Goal: Entertainment & Leisure: Consume media (video, audio)

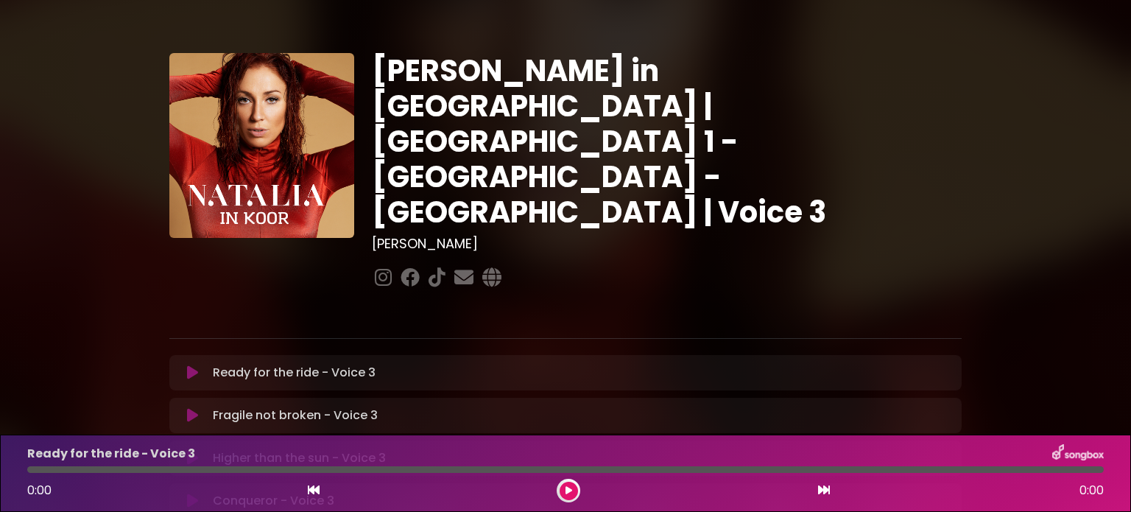
click at [815, 493] on div "0:00 0:00" at bounding box center [565, 491] width 1094 height 24
click at [823, 489] on icon at bounding box center [824, 490] width 12 height 12
click at [451, 449] on div "Higher than the sun - Voice 3 Loading Track..." at bounding box center [580, 458] width 746 height 18
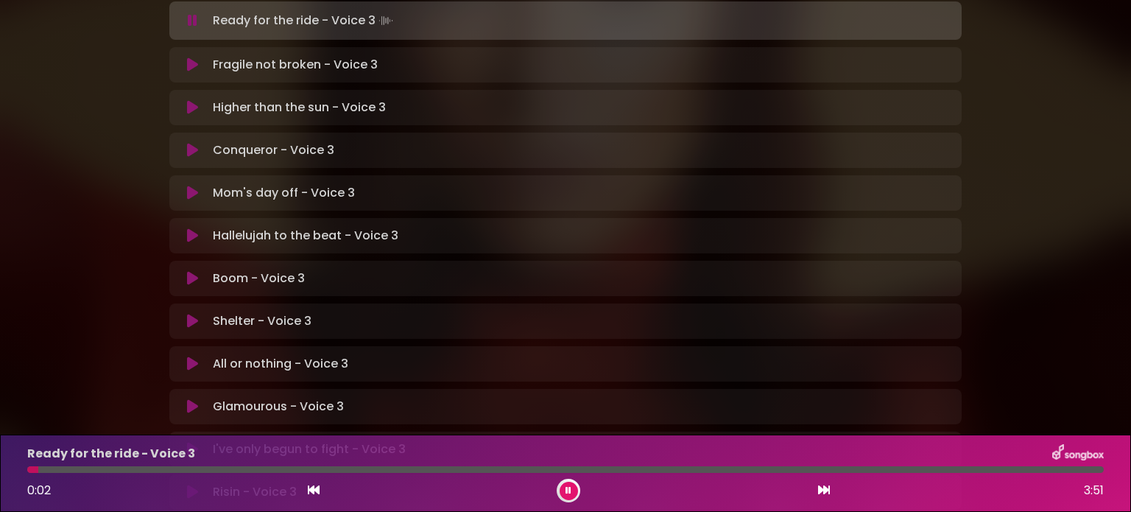
scroll to position [383, 0]
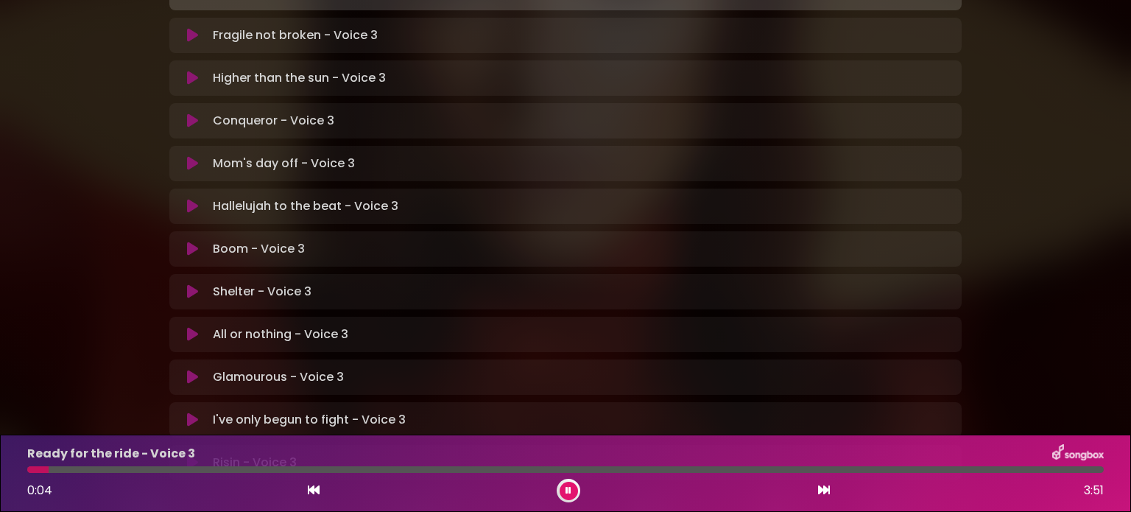
click at [261, 368] on p "Glamourous - Voice 3 Loading Track..." at bounding box center [278, 377] width 131 height 18
click at [189, 370] on icon at bounding box center [192, 377] width 11 height 15
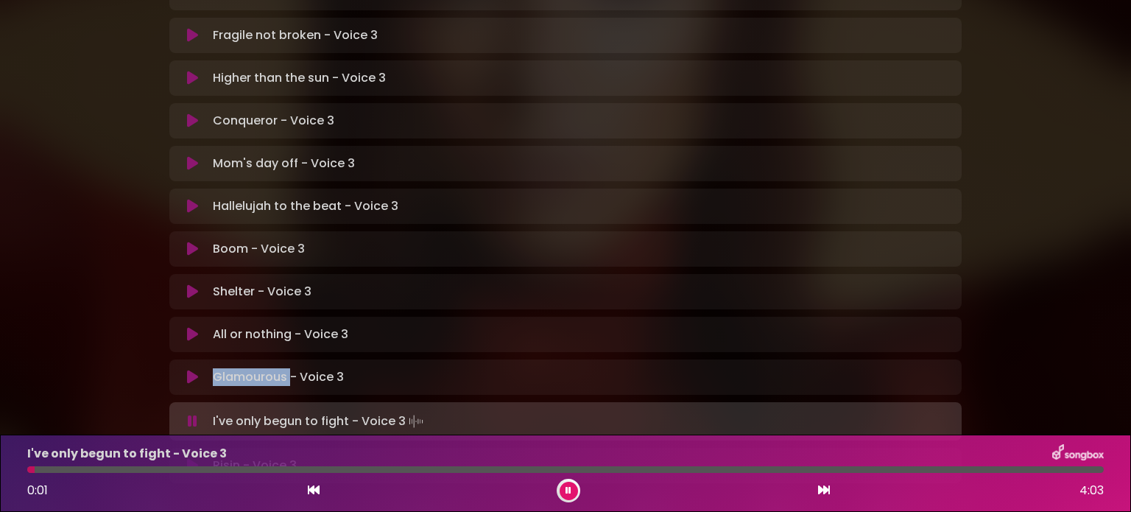
click at [194, 370] on icon at bounding box center [192, 377] width 11 height 15
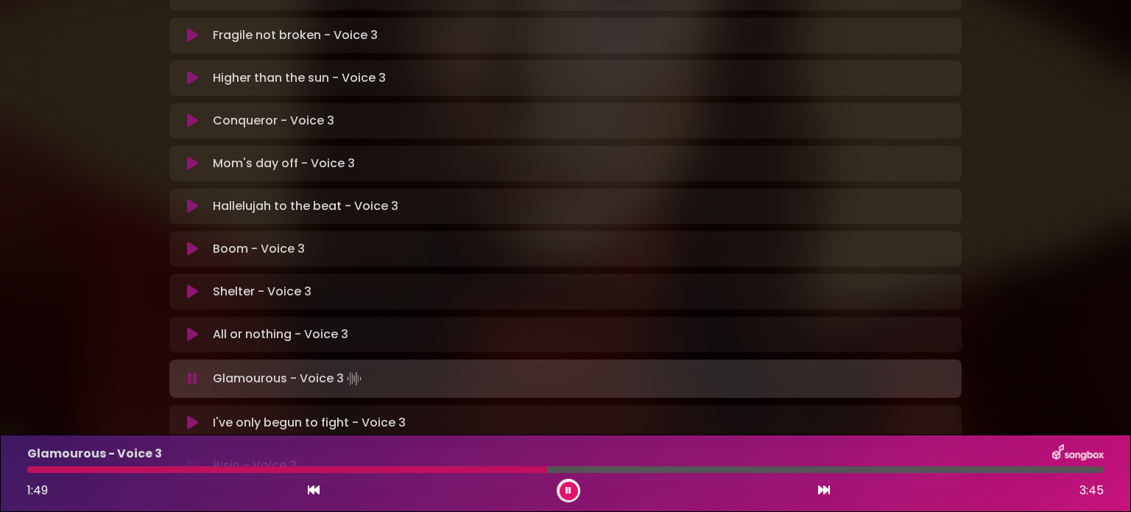
click at [33, 469] on div at bounding box center [287, 469] width 520 height 7
click at [30, 474] on div "Glamourous - Voice 3 0:49 3:45" at bounding box center [565, 473] width 1094 height 58
click at [30, 469] on div at bounding box center [148, 469] width 242 height 7
click at [161, 465] on div "Glamourous - Voice 3 0:34 3:45" at bounding box center [565, 473] width 1094 height 58
click at [161, 468] on div at bounding box center [111, 469] width 169 height 7
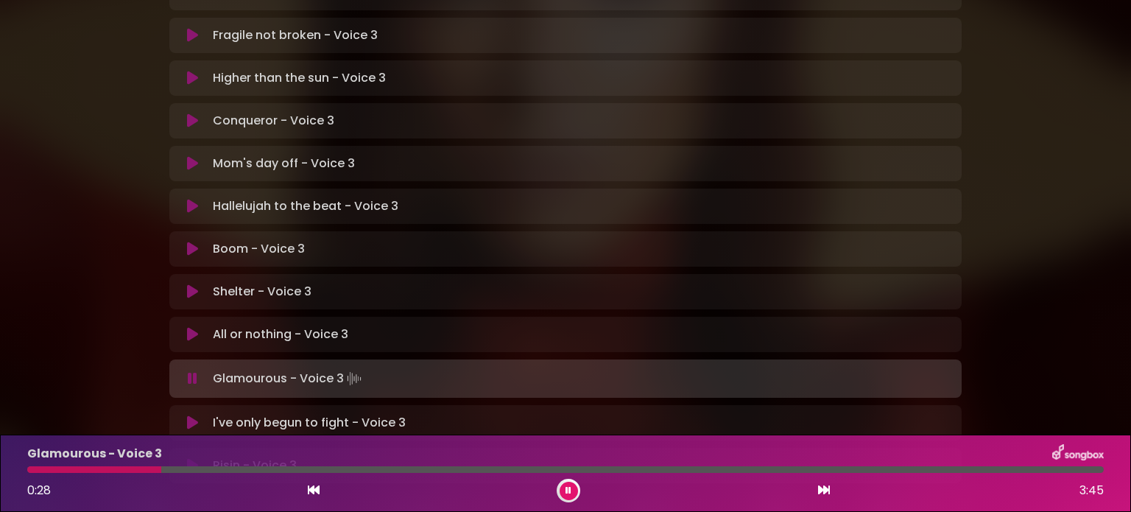
click at [161, 468] on div at bounding box center [94, 469] width 134 height 7
click at [146, 468] on div at bounding box center [100, 469] width 147 height 7
click at [146, 468] on div at bounding box center [87, 469] width 120 height 7
click at [352, 468] on div at bounding box center [214, 469] width 375 height 7
click at [352, 468] on div at bounding box center [208, 469] width 362 height 7
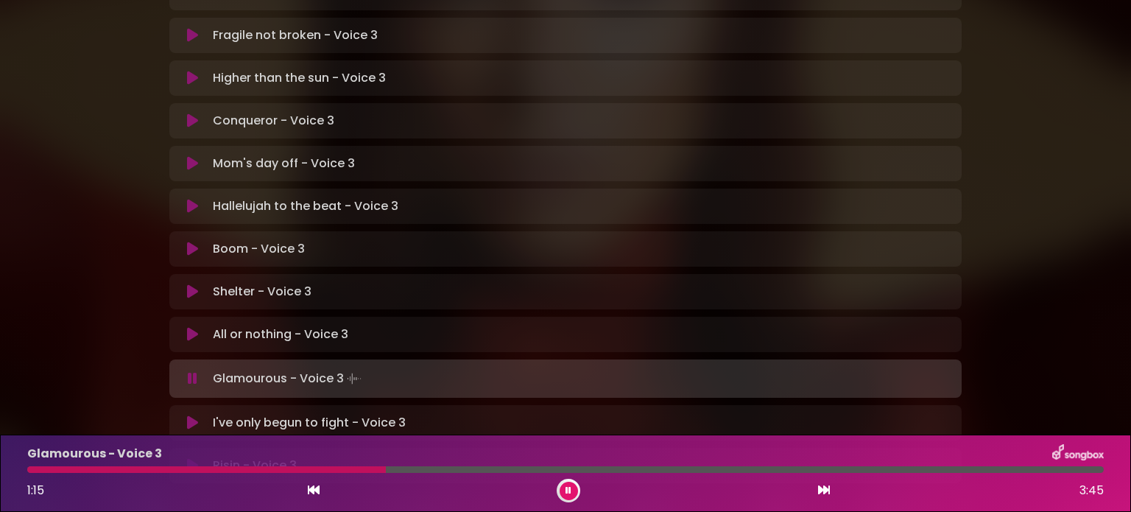
click at [352, 468] on div at bounding box center [206, 469] width 359 height 7
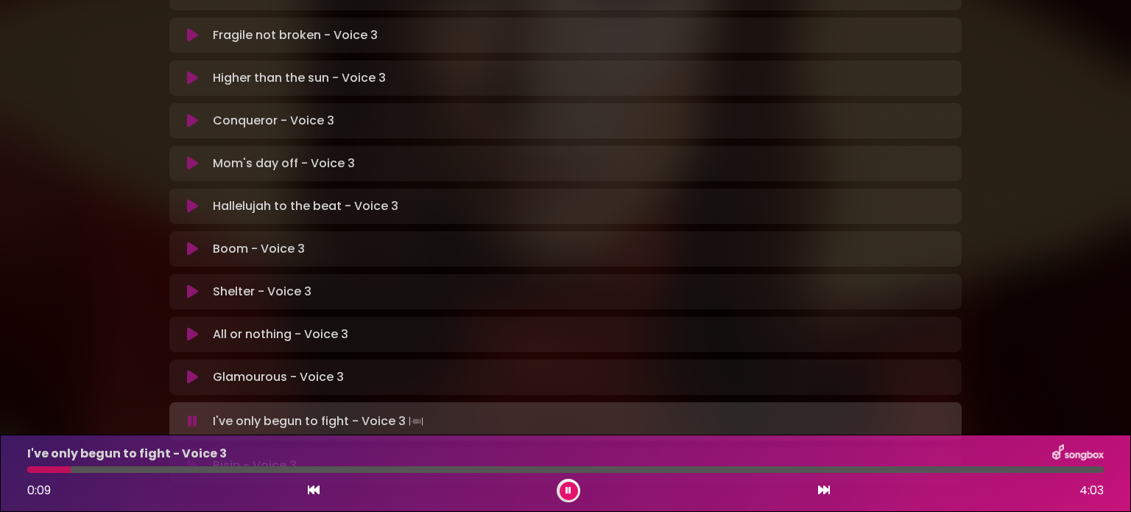
click at [268, 359] on div "Glamourous - Voice 3 Loading Track... Name" at bounding box center [565, 376] width 792 height 35
click at [227, 368] on p "Glamourous - Voice 3 Loading Track..." at bounding box center [278, 377] width 131 height 18
click at [187, 370] on icon at bounding box center [192, 377] width 11 height 15
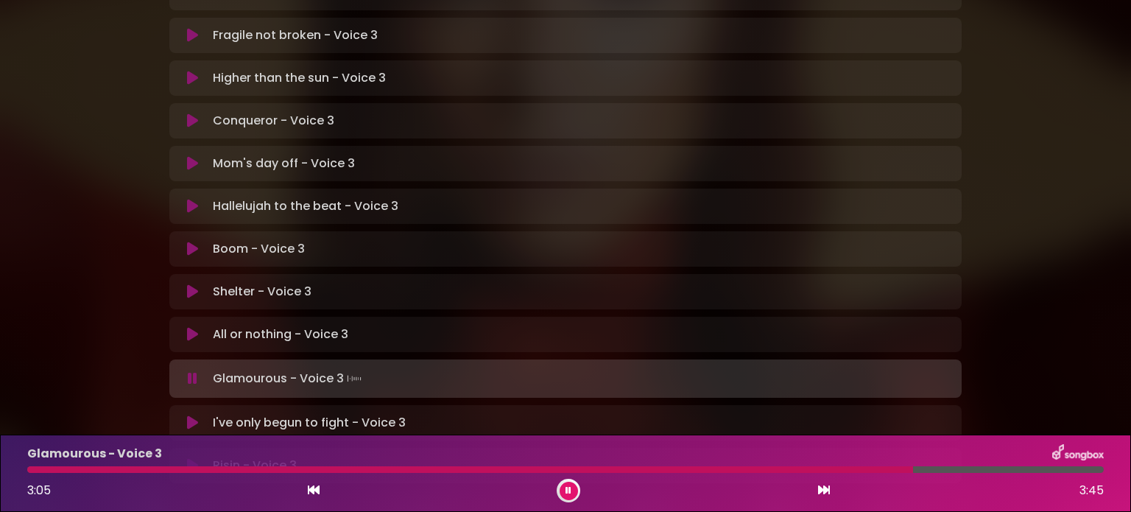
click at [573, 490] on button at bounding box center [569, 491] width 18 height 18
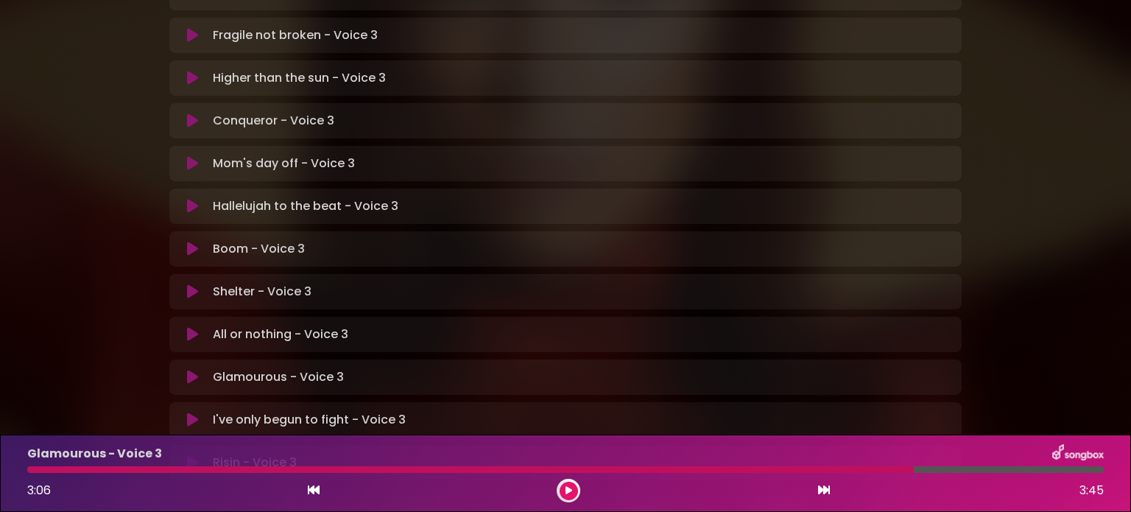
click at [29, 473] on div at bounding box center [470, 469] width 887 height 7
click at [29, 471] on div at bounding box center [470, 469] width 887 height 7
click at [572, 494] on button at bounding box center [569, 491] width 18 height 18
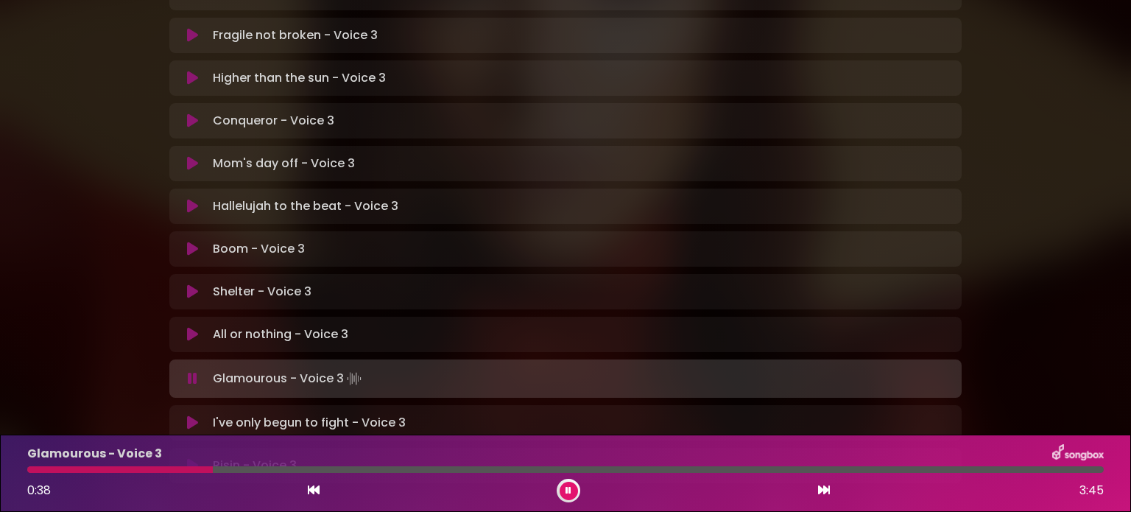
click at [563, 491] on button at bounding box center [569, 491] width 18 height 18
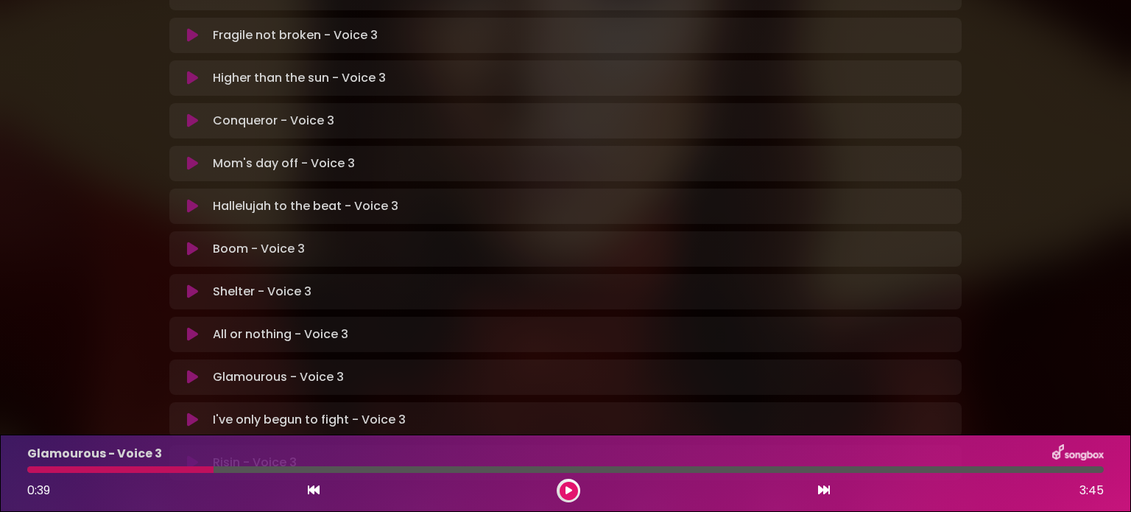
click at [563, 491] on button at bounding box center [569, 491] width 18 height 18
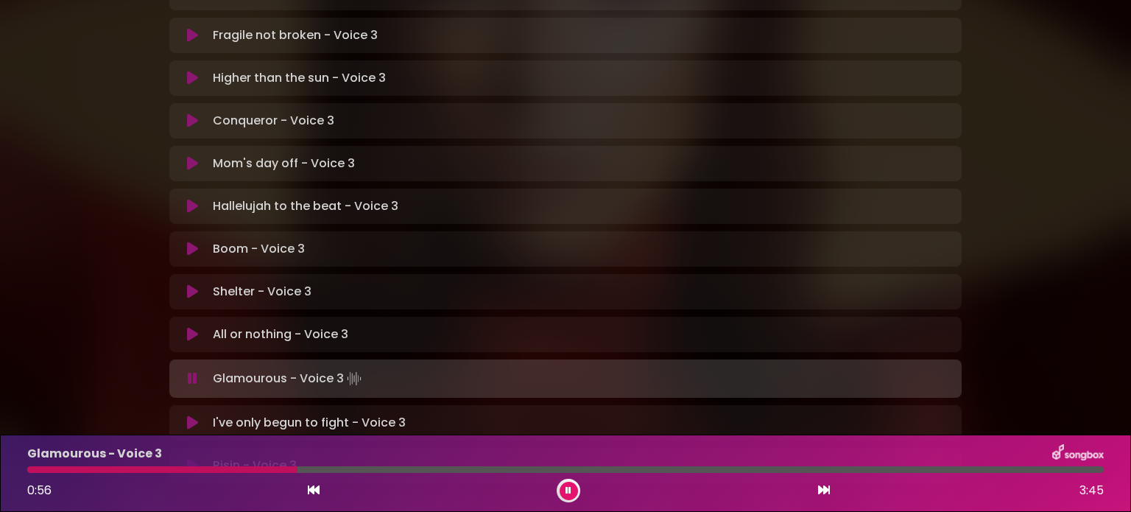
click at [563, 491] on button at bounding box center [569, 491] width 18 height 18
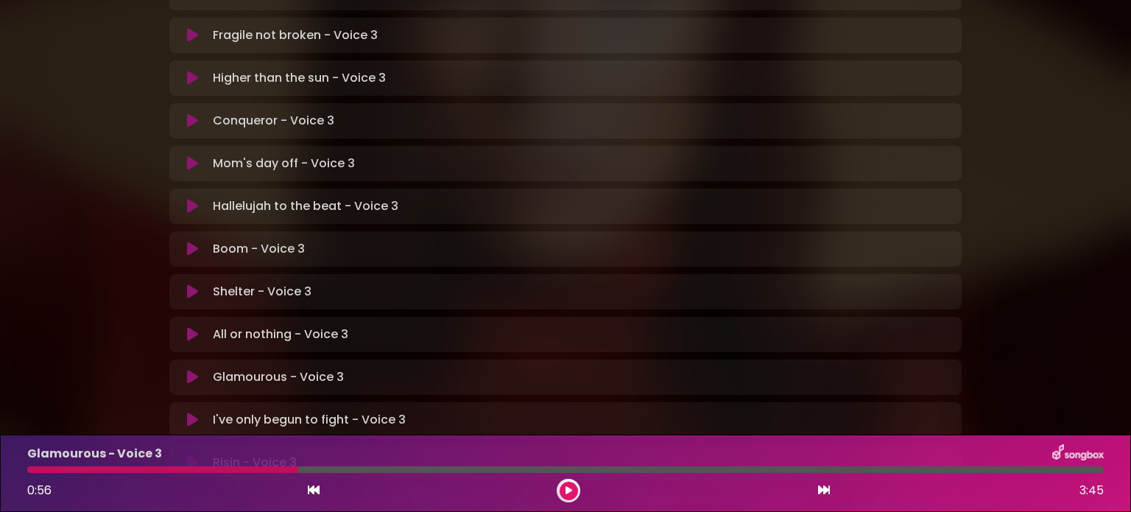
click at [563, 491] on button at bounding box center [569, 491] width 18 height 18
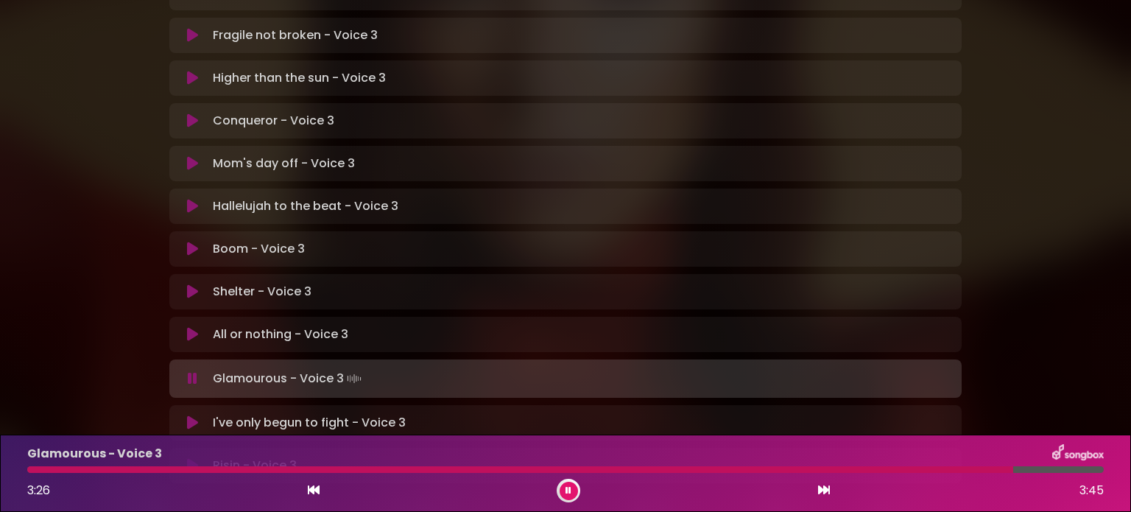
click at [563, 491] on button at bounding box center [569, 491] width 18 height 18
